Goal: Task Accomplishment & Management: Complete application form

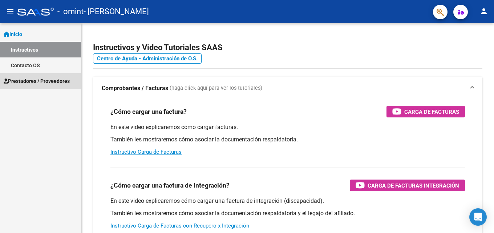
click at [57, 80] on span "Prestadores / Proveedores" at bounding box center [37, 81] width 66 height 8
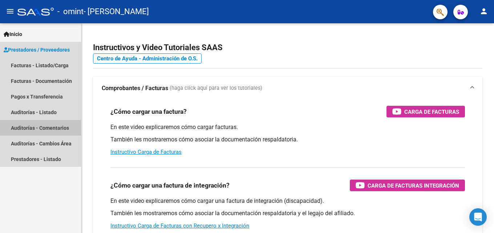
click at [50, 130] on link "Auditorías - Comentarios" at bounding box center [40, 128] width 81 height 16
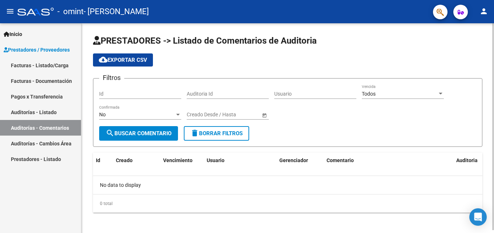
click at [141, 138] on button "search Buscar Comentario" at bounding box center [138, 133] width 79 height 15
click at [442, 93] on div at bounding box center [441, 94] width 4 height 2
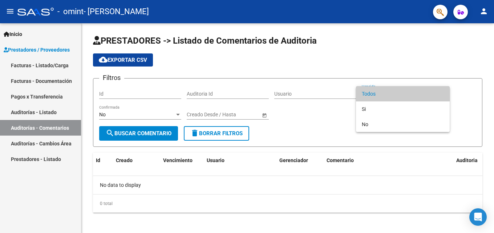
click at [332, 121] on div at bounding box center [247, 116] width 494 height 233
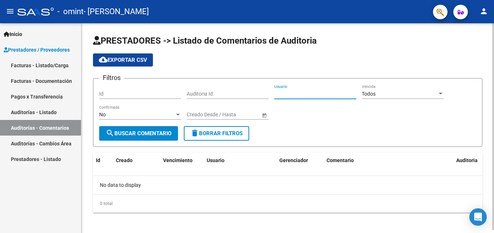
click at [291, 94] on input "Usuario" at bounding box center [315, 94] width 82 height 6
click at [304, 122] on div "Filtros Id Auditoria Id Usuario Todos Vencida No Confirmada Fecha inicio – Fech…" at bounding box center [287, 105] width 377 height 42
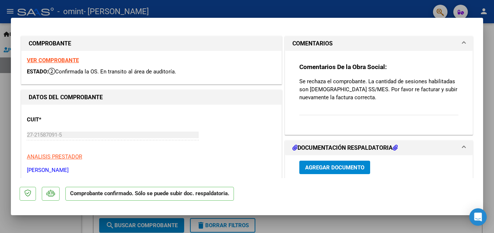
click at [326, 149] on h1 "DOCUMENTACIÓN RESPALDATORIA" at bounding box center [344, 147] width 105 height 9
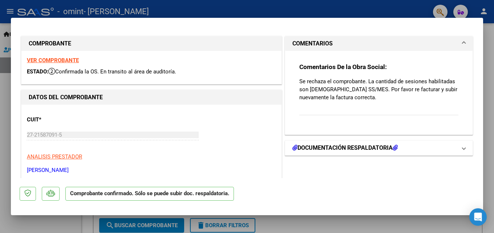
click at [456, 148] on span "DOCUMENTACIÓN RESPALDATORIA" at bounding box center [377, 147] width 170 height 9
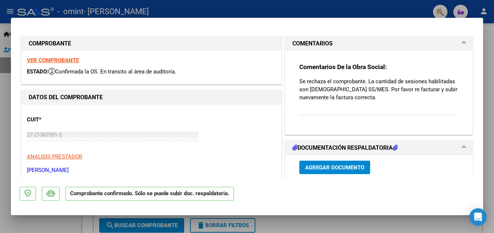
click at [342, 166] on span "Agregar Documento" at bounding box center [334, 167] width 59 height 7
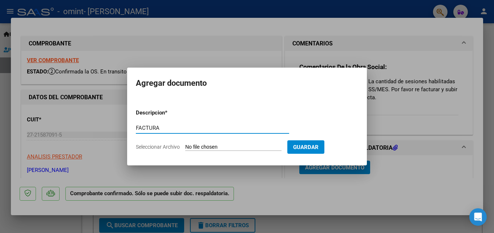
type input "FACTURA"
click at [239, 145] on input "Seleccionar Archivo" at bounding box center [233, 147] width 96 height 7
type input "C:\fakepath\FACTURA SEPT 25 2.pdf"
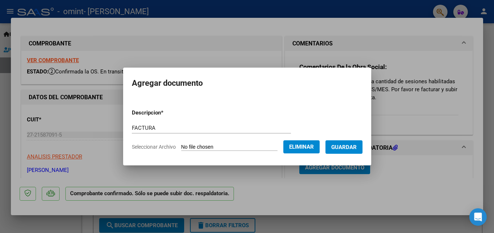
click at [357, 148] on span "Guardar" at bounding box center [343, 147] width 25 height 7
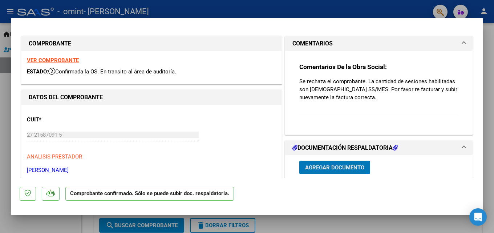
click at [51, 60] on strong "VER COMPROBANTE" at bounding box center [53, 60] width 52 height 7
click at [44, 58] on strong "VER COMPROBANTE" at bounding box center [53, 60] width 52 height 7
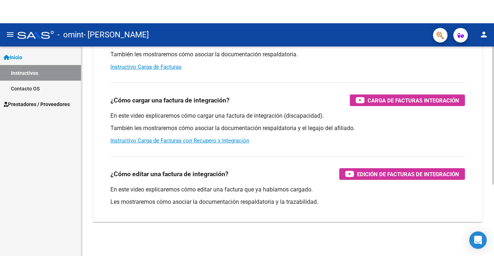
scroll to position [109, 0]
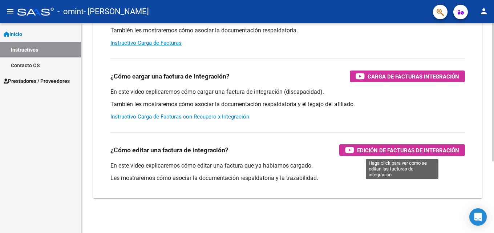
click at [376, 152] on span "Edición de Facturas de integración" at bounding box center [408, 150] width 102 height 9
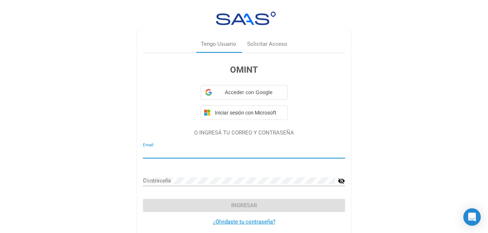
type input "pspverofer@gmail.com"
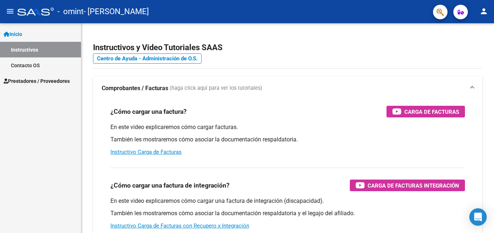
click at [61, 79] on span "Prestadores / Proveedores" at bounding box center [37, 81] width 66 height 8
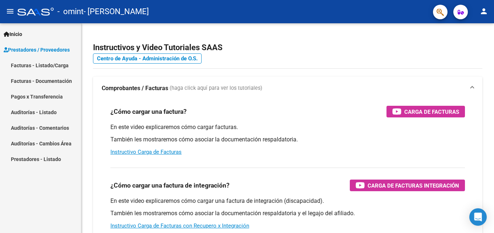
click at [64, 68] on link "Facturas - Listado/Carga" at bounding box center [40, 65] width 81 height 16
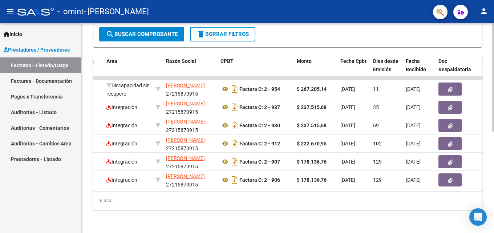
scroll to position [0, 208]
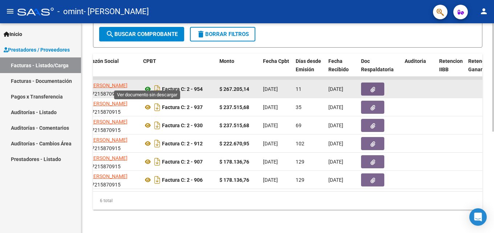
click at [145, 85] on icon at bounding box center [147, 89] width 9 height 9
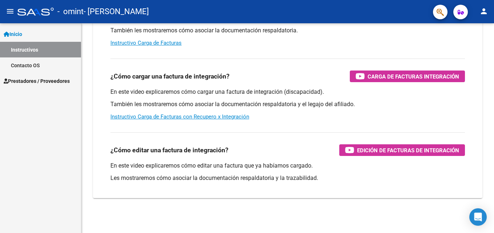
scroll to position [109, 0]
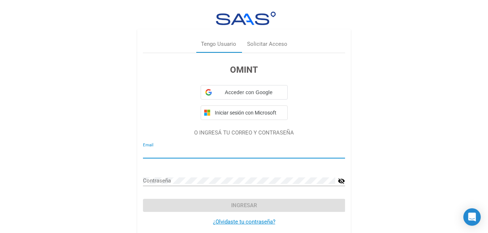
type input "pspverofer@gmail.com"
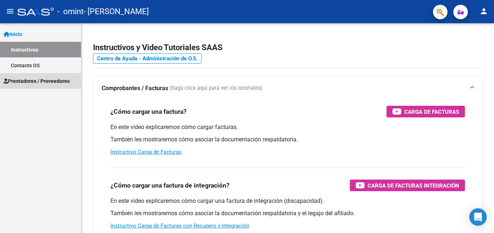
click at [25, 81] on span "Prestadores / Proveedores" at bounding box center [37, 81] width 66 height 8
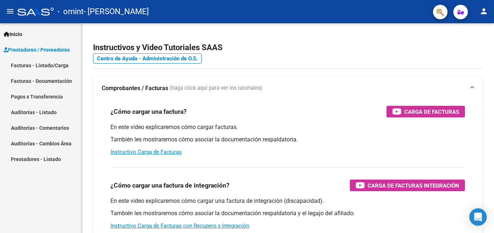
click at [55, 64] on link "Facturas - Listado/Carga" at bounding box center [40, 65] width 81 height 16
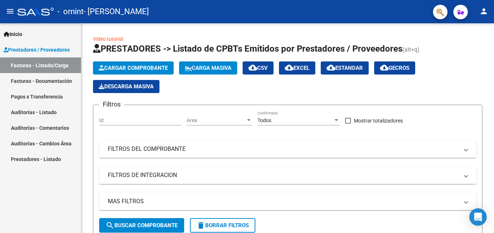
click at [56, 64] on link "Facturas - Listado/Carga" at bounding box center [40, 65] width 81 height 16
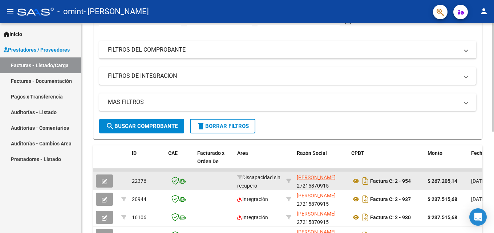
scroll to position [145, 0]
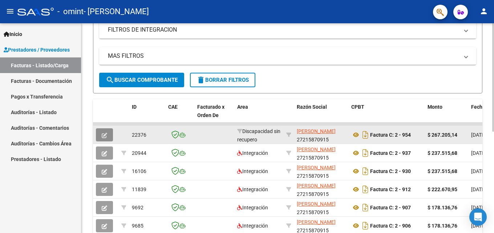
click at [105, 134] on icon "button" at bounding box center [104, 135] width 5 height 5
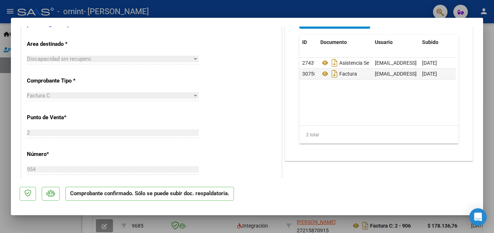
scroll to position [182, 0]
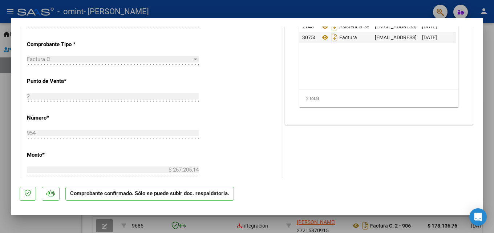
click at [110, 193] on p "Comprobante confirmado. Sólo se puede subir doc. respaldatoria." at bounding box center [149, 194] width 168 height 14
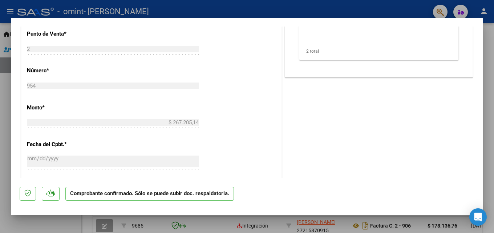
scroll to position [220, 0]
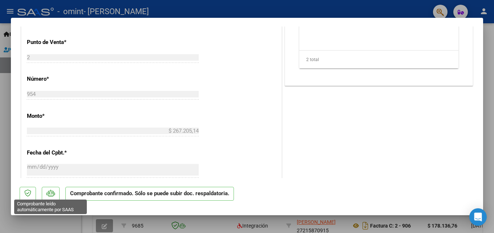
click at [50, 193] on icon at bounding box center [50, 192] width 8 height 7
click at [50, 194] on icon at bounding box center [50, 192] width 8 height 7
click at [28, 192] on icon at bounding box center [27, 192] width 7 height 7
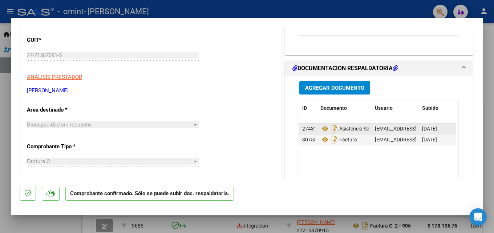
scroll to position [75, 0]
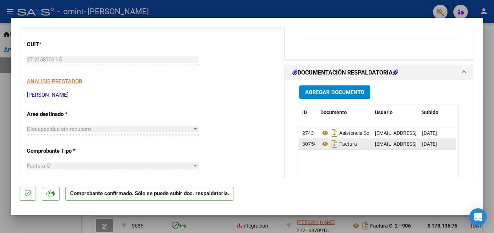
click at [307, 144] on span "30758" at bounding box center [309, 144] width 15 height 6
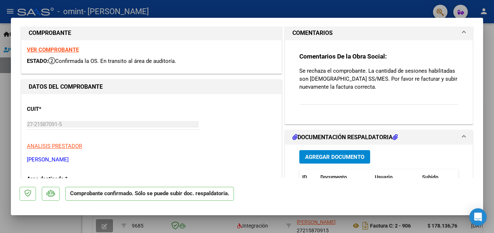
scroll to position [0, 0]
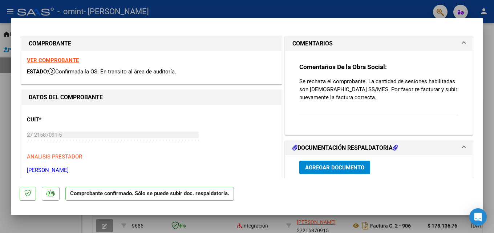
click at [323, 11] on div at bounding box center [247, 116] width 494 height 233
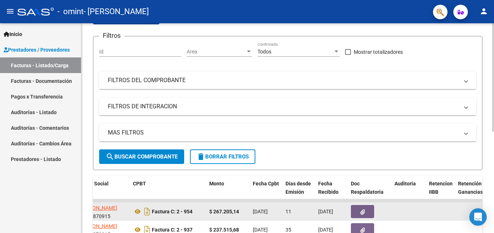
scroll to position [52, 0]
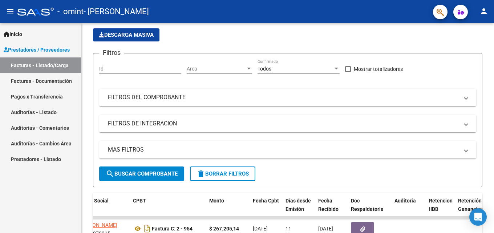
click at [57, 51] on span "Prestadores / Proveedores" at bounding box center [37, 50] width 66 height 8
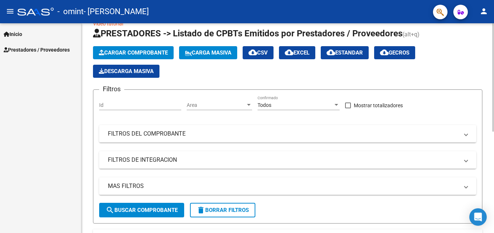
scroll to position [0, 0]
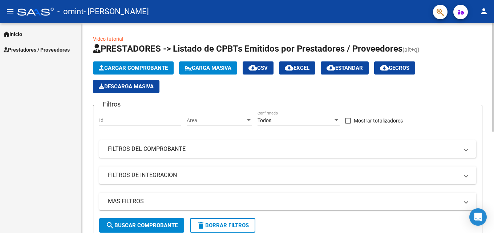
click at [124, 67] on span "Cargar Comprobante" at bounding box center [133, 68] width 69 height 7
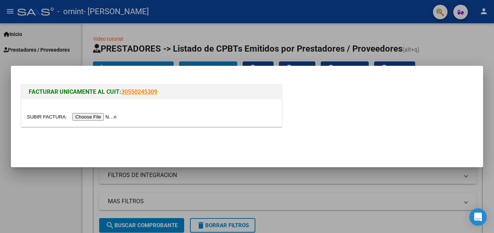
click at [95, 116] on input "file" at bounding box center [73, 117] width 92 height 8
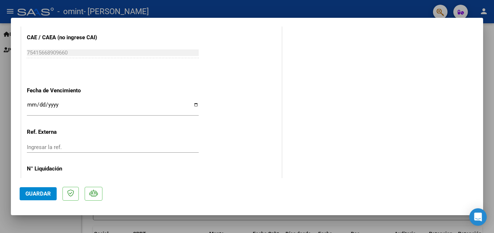
scroll to position [429, 0]
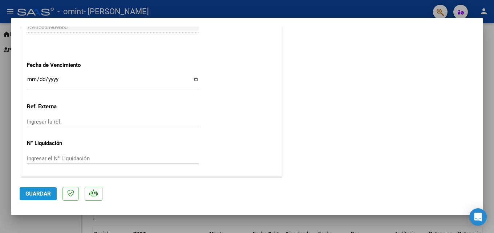
click at [38, 193] on span "Guardar" at bounding box center [37, 193] width 25 height 7
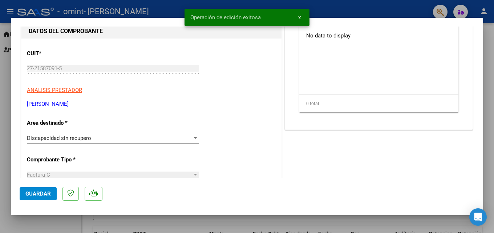
scroll to position [0, 0]
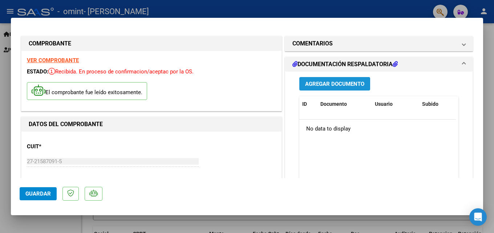
click at [324, 83] on span "Agregar Documento" at bounding box center [334, 84] width 59 height 7
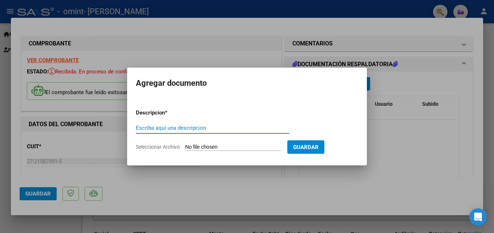
click at [141, 127] on input "Escriba aquí una descripcion" at bounding box center [212, 128] width 153 height 7
type input "ASISTENCIA SEPTIEMBRE 2025"
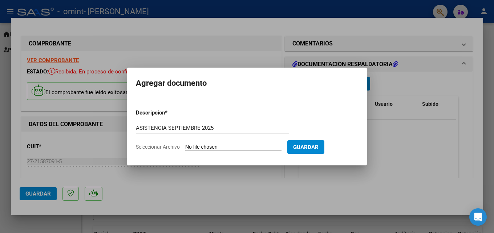
click at [200, 147] on input "Seleccionar Archivo" at bounding box center [233, 147] width 96 height 7
type input "C:\fakepath\ASISTENCIA septiembre 25.pdf"
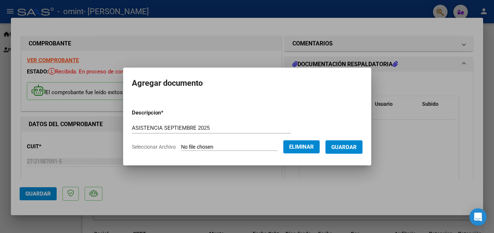
click at [355, 146] on span "Guardar" at bounding box center [343, 147] width 25 height 7
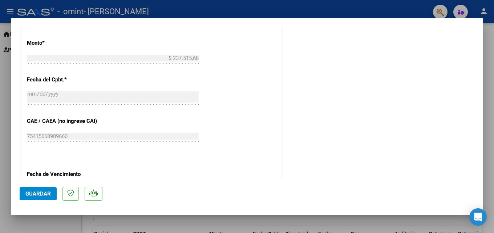
scroll to position [429, 0]
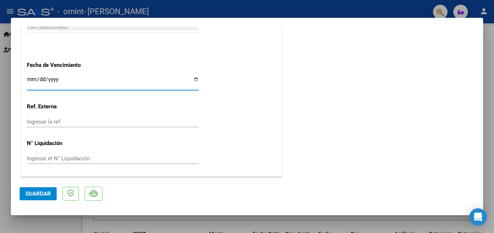
click at [193, 79] on input "Ingresar la fecha" at bounding box center [113, 82] width 172 height 12
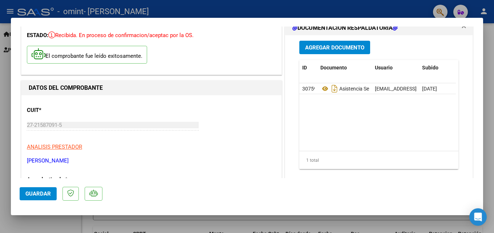
scroll to position [0, 0]
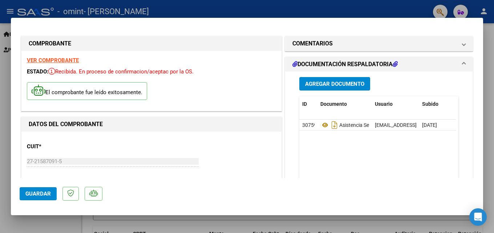
click at [77, 93] on p "El comprobante fue leído exitosamente." at bounding box center [87, 91] width 120 height 18
click at [53, 61] on strong "VER COMPROBANTE" at bounding box center [53, 60] width 52 height 7
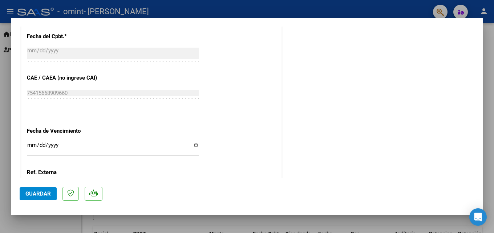
scroll to position [399, 0]
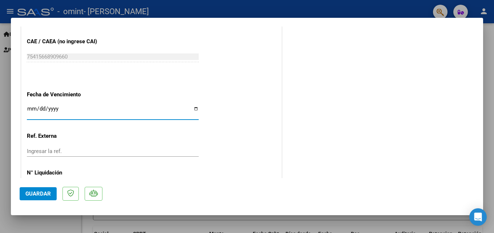
click at [193, 110] on input "Ingresar la fecha" at bounding box center [113, 112] width 172 height 12
type input "2025-10-22"
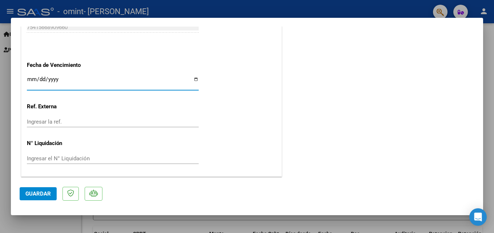
click at [35, 192] on span "Guardar" at bounding box center [37, 193] width 25 height 7
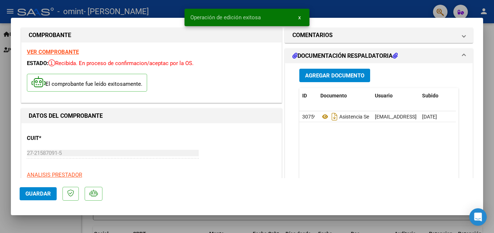
scroll to position [0, 0]
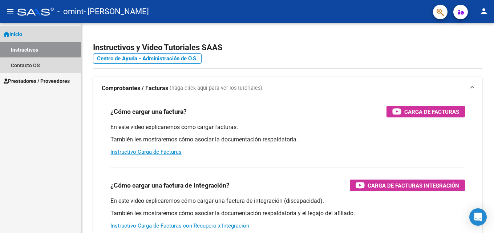
click at [17, 31] on span "Inicio" at bounding box center [13, 34] width 19 height 8
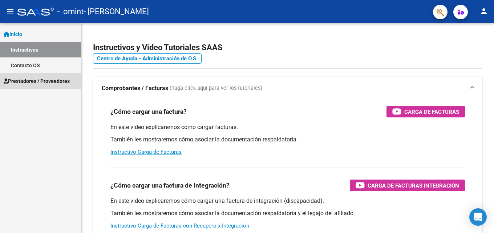
click at [53, 82] on span "Prestadores / Proveedores" at bounding box center [37, 81] width 66 height 8
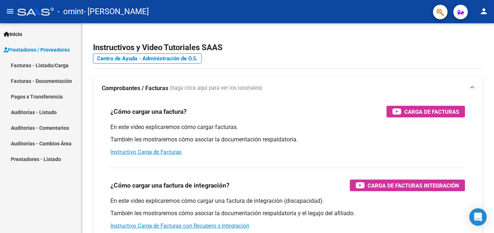
click at [50, 62] on link "Facturas - Listado/Carga" at bounding box center [40, 65] width 81 height 16
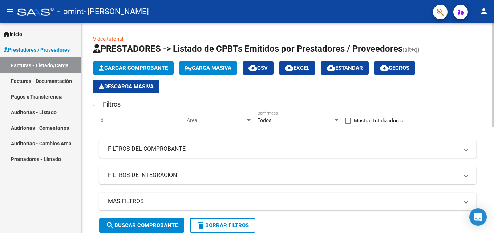
scroll to position [215, 0]
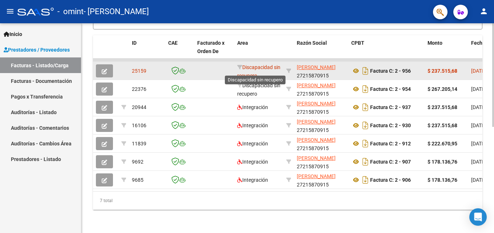
click at [259, 64] on span "Discapacidad sin recupero" at bounding box center [258, 71] width 43 height 14
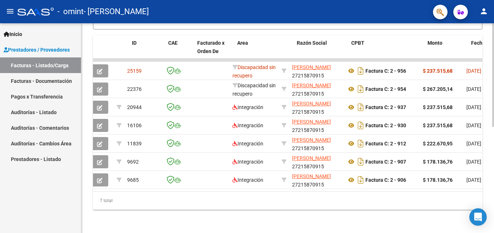
scroll to position [0, 0]
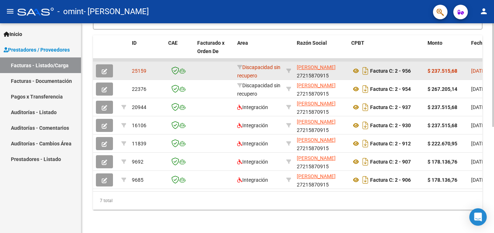
click at [104, 69] on icon "button" at bounding box center [104, 71] width 5 height 5
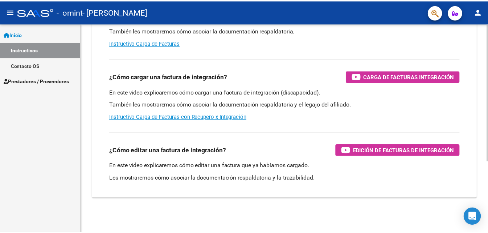
scroll to position [109, 0]
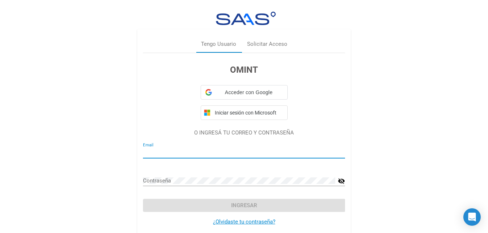
type input "pspverofer@gmail.com"
